Goal: Find specific page/section: Find specific page/section

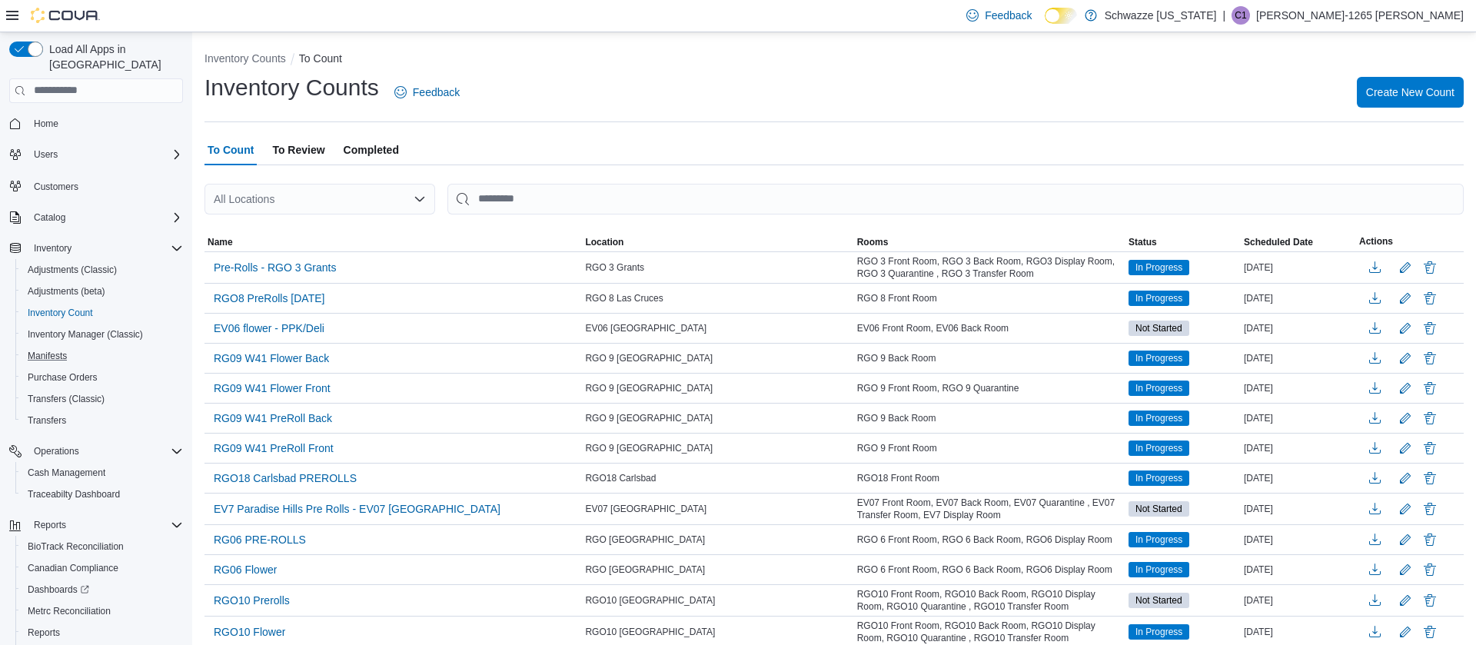
click at [118, 345] on button "Manifests" at bounding box center [102, 356] width 174 height 22
